Goal: Feedback & Contribution: Submit feedback/report problem

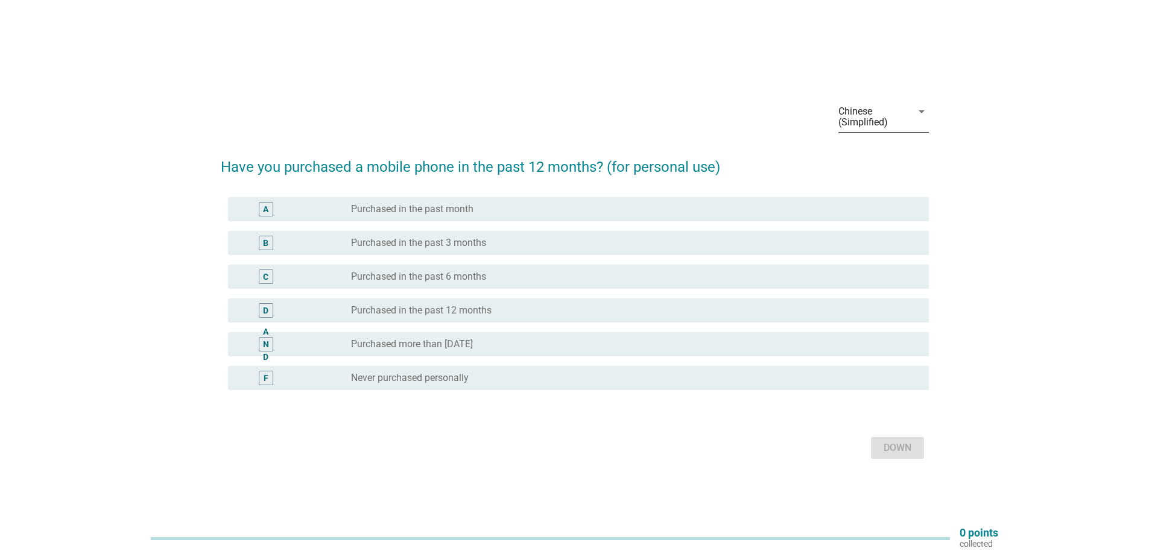
click at [915, 118] on icon "arrow_drop_down" at bounding box center [922, 111] width 14 height 14
click at [902, 179] on font "Chinese (Simplified)" at bounding box center [891, 178] width 86 height 11
click at [922, 110] on icon "arrow_drop_down" at bounding box center [922, 111] width 14 height 14
click at [907, 126] on div "English" at bounding box center [891, 121] width 86 height 14
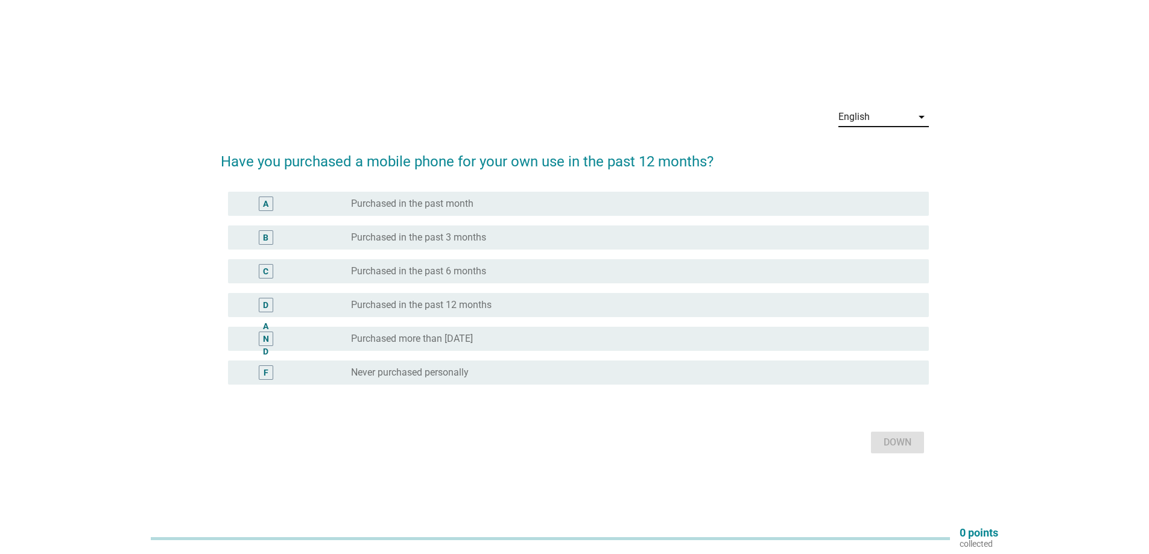
click at [1001, 179] on div "English arrow_drop_down Have you purchased a mobile phone for your own use in t…" at bounding box center [574, 277] width 1091 height 379
click at [602, 344] on div "radio_button_unchecked Purchased more than [DATE]" at bounding box center [630, 339] width 559 height 12
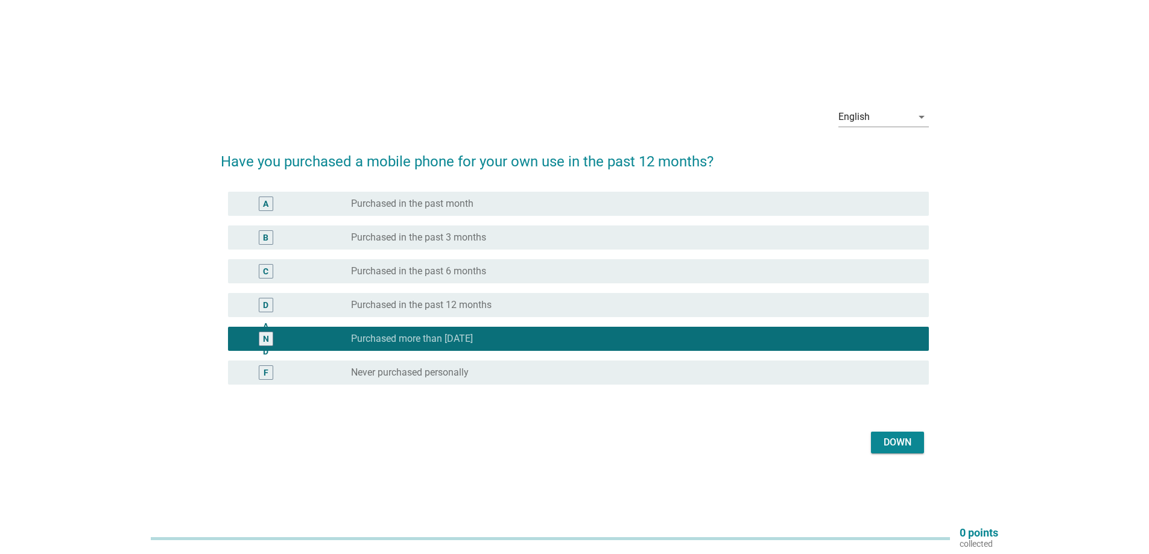
click at [884, 440] on font "Down" at bounding box center [898, 442] width 28 height 11
